Goal: Find specific page/section: Find specific page/section

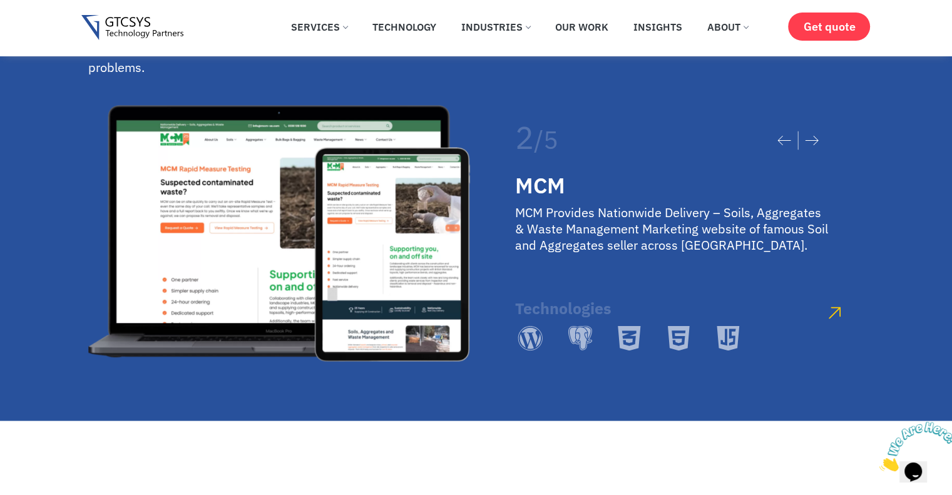
scroll to position [2316, 0]
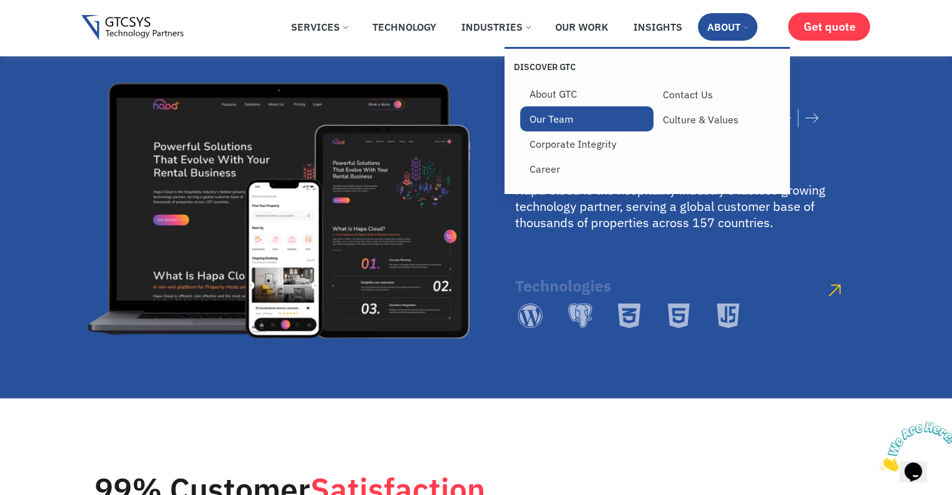
click at [572, 120] on link "Our Team" at bounding box center [586, 118] width 133 height 25
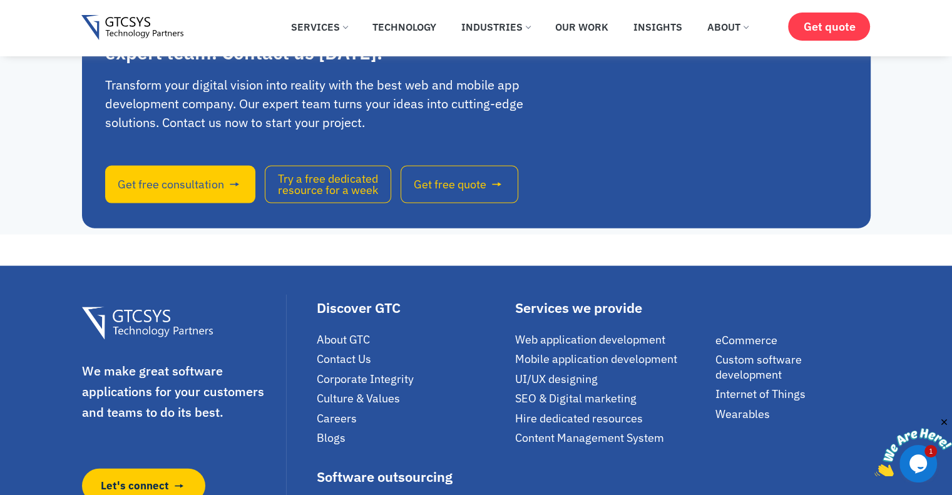
scroll to position [3063, 0]
